Goal: Information Seeking & Learning: Check status

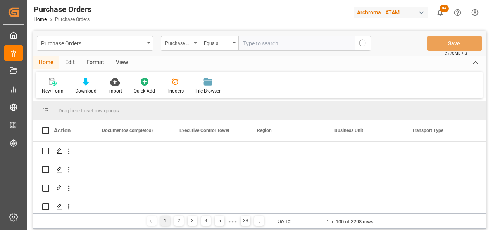
click at [172, 46] on div "Purchase Order Number" at bounding box center [178, 42] width 26 height 9
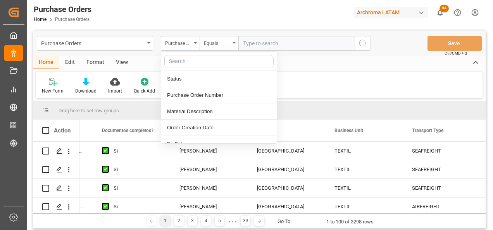
click at [219, 48] on div "Equals" at bounding box center [219, 43] width 39 height 15
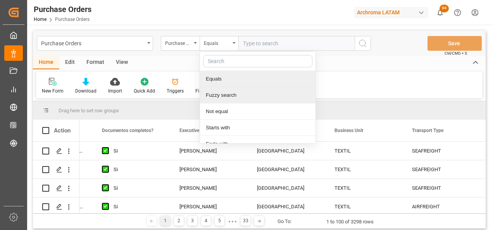
click at [217, 93] on div "Fuzzy search" at bounding box center [258, 95] width 116 height 16
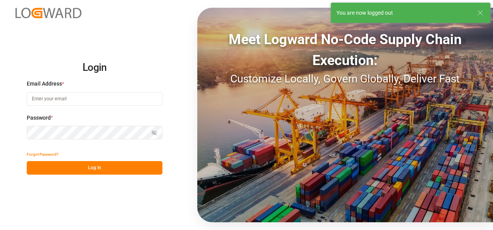
type input "[PERSON_NAME][EMAIL_ADDRESS][PERSON_NAME][DOMAIN_NAME]"
click at [116, 172] on button "Log In" at bounding box center [95, 168] width 136 height 14
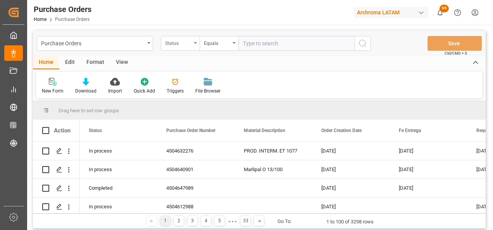
click at [171, 41] on div "Status" at bounding box center [178, 42] width 26 height 9
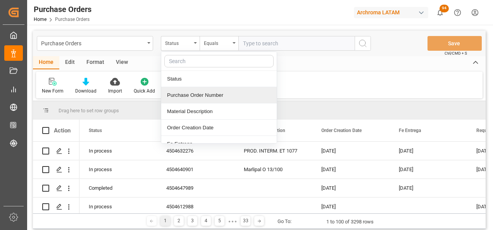
click at [188, 94] on div "Purchase Order Number" at bounding box center [219, 95] width 116 height 16
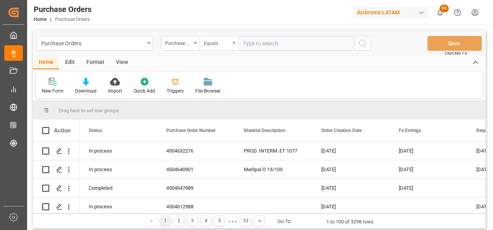
click at [221, 41] on div "Equals" at bounding box center [217, 42] width 26 height 9
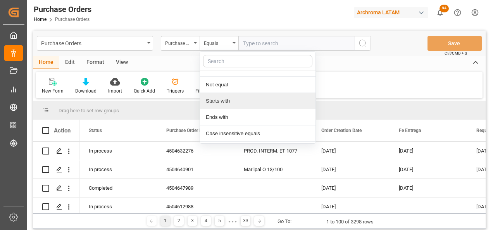
scroll to position [58, 0]
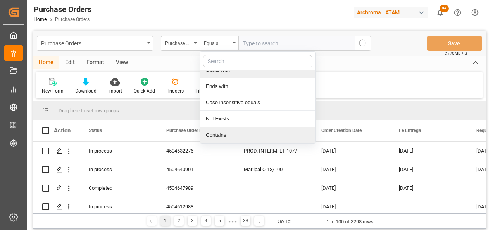
click at [227, 133] on div "Contains" at bounding box center [258, 135] width 116 height 16
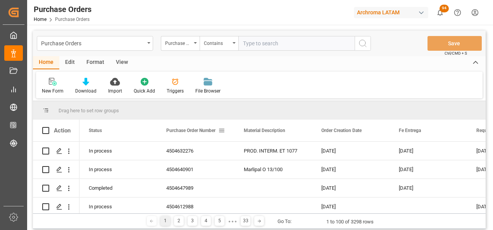
paste input "4504633311, 4504649439"
click at [275, 44] on input "4504633311, 4504649439" at bounding box center [296, 43] width 116 height 15
click at [243, 43] on input "4504633311,4504649439" at bounding box center [296, 43] width 116 height 15
click at [318, 43] on input "4504633311,4504649439" at bounding box center [296, 43] width 116 height 15
type input "4504633311,4504649439"
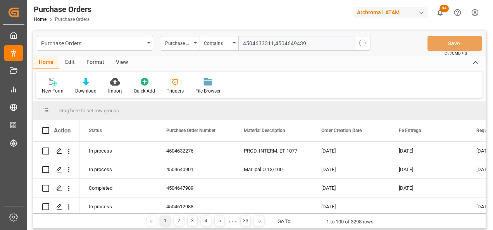
click at [359, 47] on icon "search button" at bounding box center [362, 43] width 9 height 9
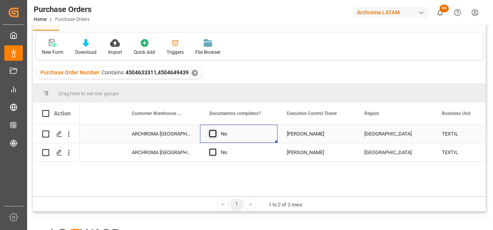
click at [216, 134] on span "Press SPACE to select this row." at bounding box center [212, 133] width 7 height 7
click at [215, 130] on input "Press SPACE to select this row." at bounding box center [215, 130] width 0 height 0
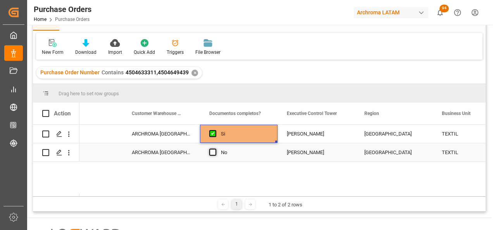
click at [212, 152] on span "Press SPACE to select this row." at bounding box center [212, 152] width 7 height 7
click at [215, 149] on input "Press SPACE to select this row." at bounding box center [215, 149] width 0 height 0
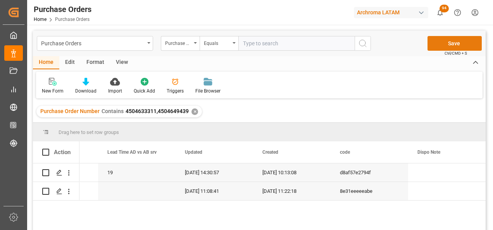
click at [457, 47] on button "Save" at bounding box center [455, 43] width 54 height 15
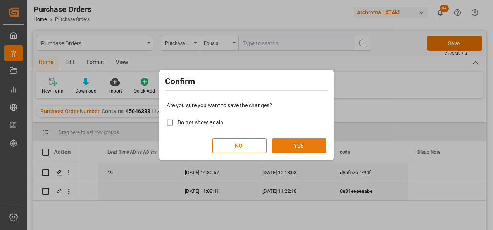
click at [318, 141] on button "YES" at bounding box center [299, 145] width 54 height 15
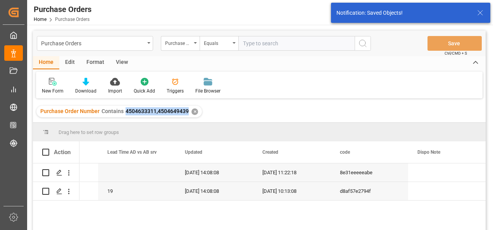
drag, startPoint x: 124, startPoint y: 112, endPoint x: 187, endPoint y: 114, distance: 62.4
click at [187, 114] on span "4504633311,4504649439" at bounding box center [157, 111] width 63 height 6
copy span "4504633311,4504649439"
click at [142, 46] on div "Purchase Orders" at bounding box center [93, 43] width 104 height 10
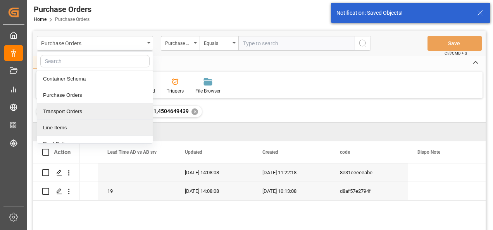
click at [107, 122] on div "Line Items" at bounding box center [95, 128] width 116 height 16
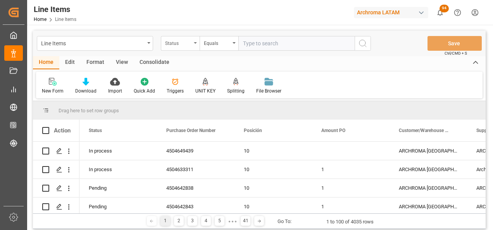
click at [194, 48] on div "Status" at bounding box center [180, 43] width 39 height 15
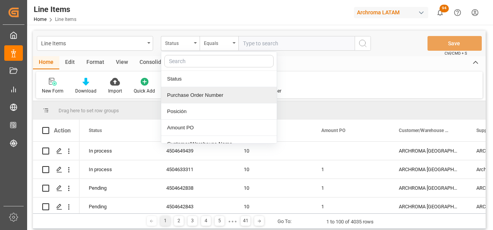
click at [191, 91] on div "Purchase Order Number" at bounding box center [219, 95] width 116 height 16
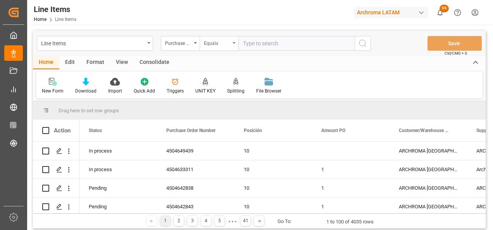
click at [215, 41] on div "Equals" at bounding box center [217, 42] width 26 height 9
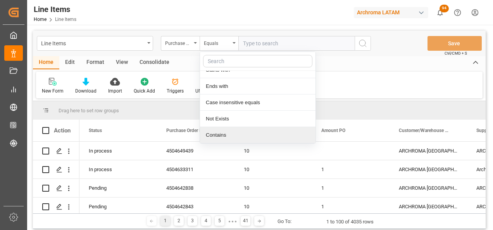
click at [224, 131] on div "Contains" at bounding box center [258, 135] width 116 height 16
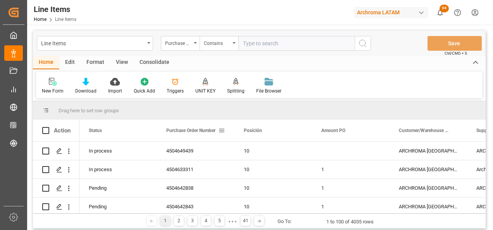
paste input "4504633311,4504649439"
type input "4504633311,4504649439"
click at [367, 46] on icon "search button" at bounding box center [362, 43] width 9 height 9
